Goal: Task Accomplishment & Management: Manage account settings

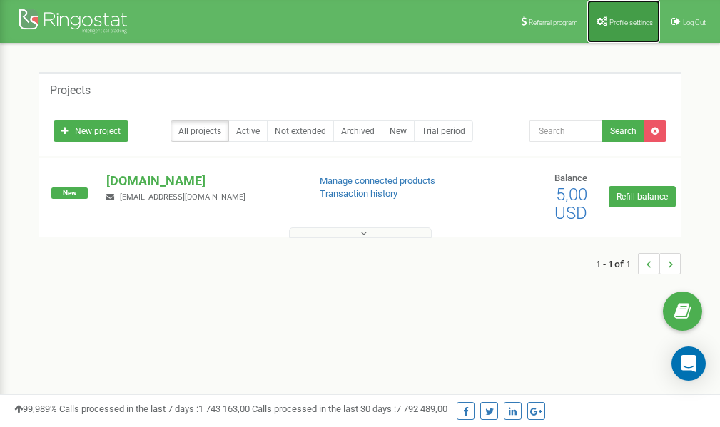
click at [624, 22] on span "Profile settings" at bounding box center [631, 23] width 44 height 8
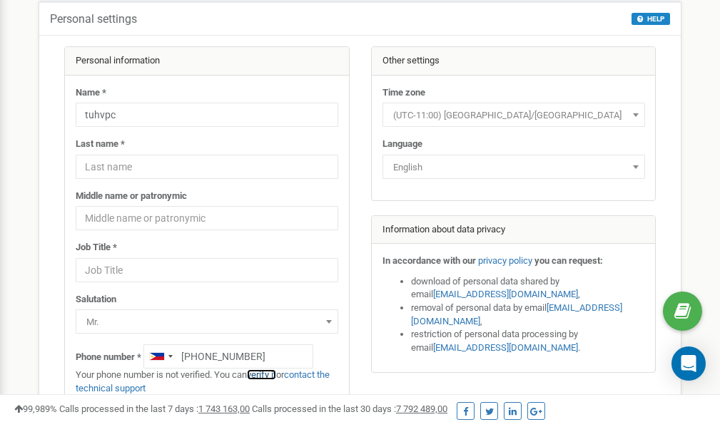
click at [266, 376] on link "verify it" at bounding box center [261, 374] width 29 height 11
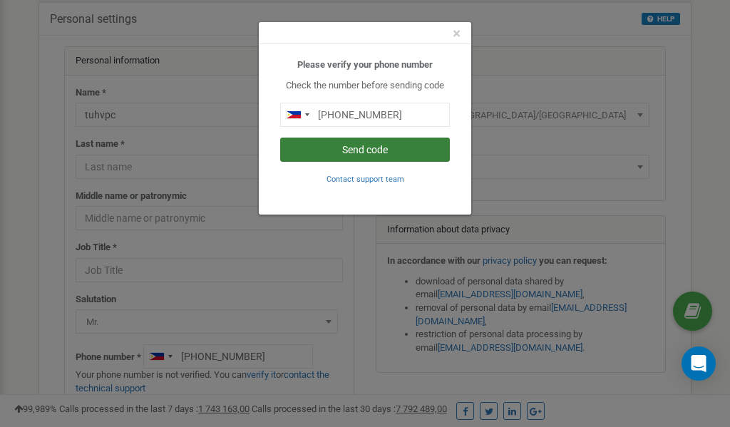
click at [334, 153] on button "Send code" at bounding box center [365, 150] width 170 height 24
